Goal: Information Seeking & Learning: Understand process/instructions

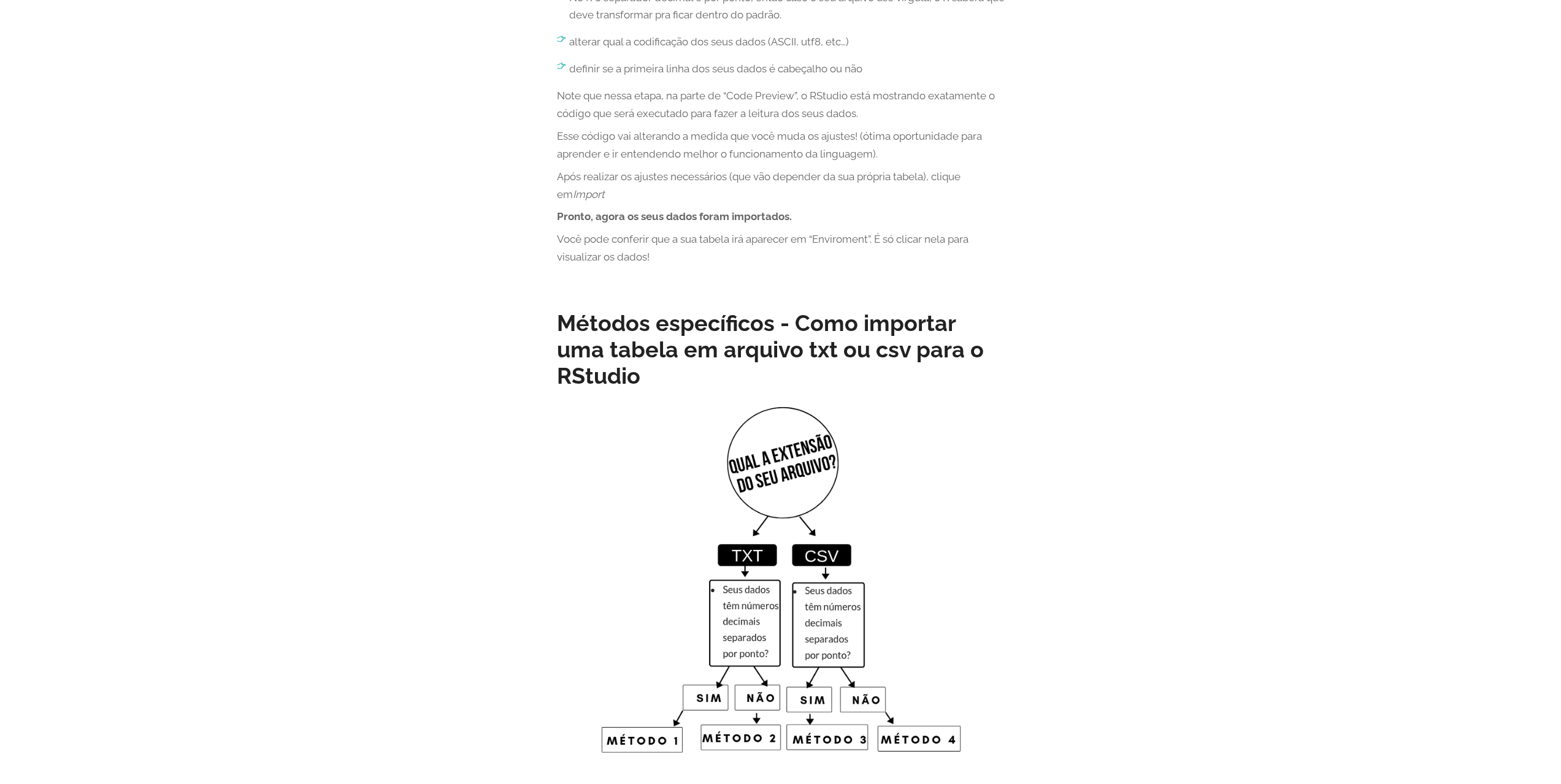
scroll to position [1839, 0]
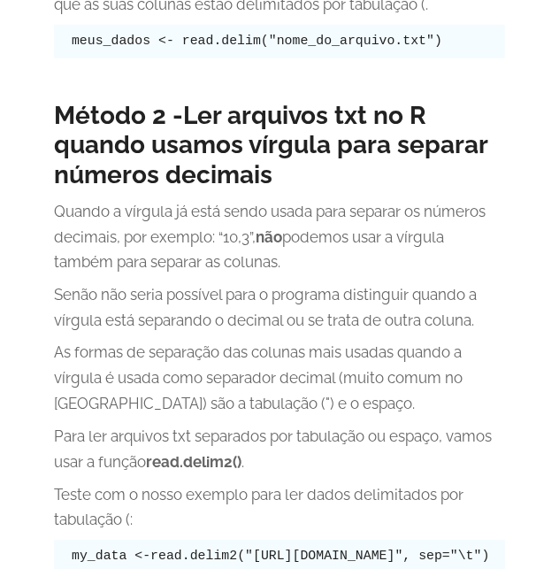
scroll to position [3762, 0]
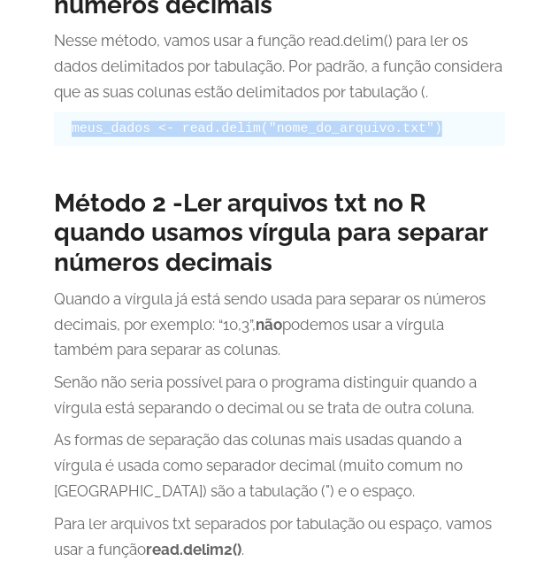
drag, startPoint x: 71, startPoint y: 182, endPoint x: 420, endPoint y: 177, distance: 348.8
click at [420, 146] on pre "meus_dados <- read.delim("nome_do_arquivo.txt")" at bounding box center [279, 129] width 451 height 34
copy code "meus_dados <- read.delim("nome_do_arquivo.txt")"
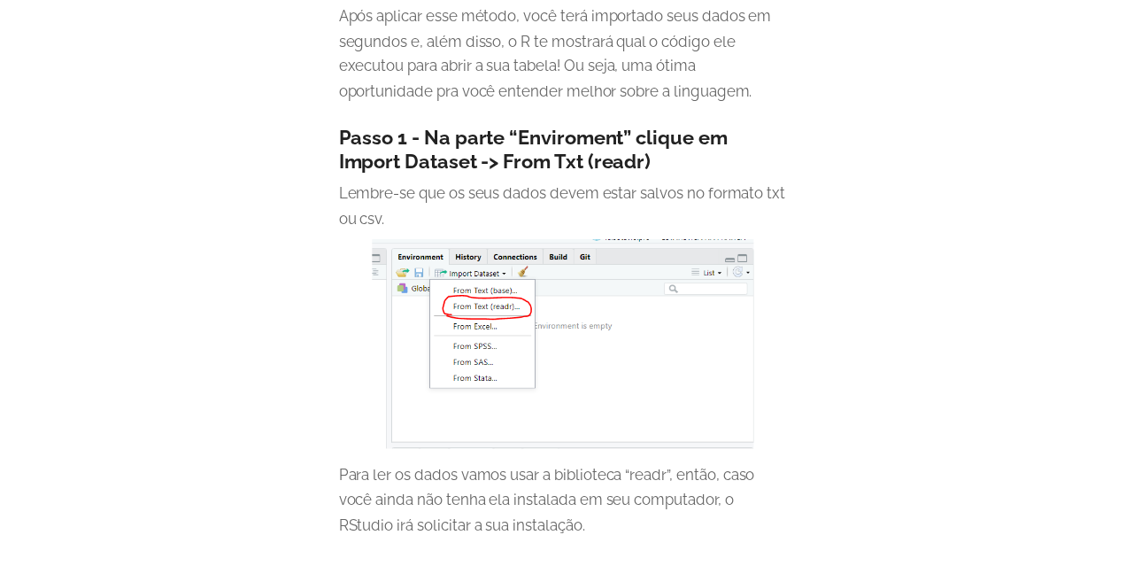
scroll to position [929, 0]
